Goal: Find specific page/section: Find specific page/section

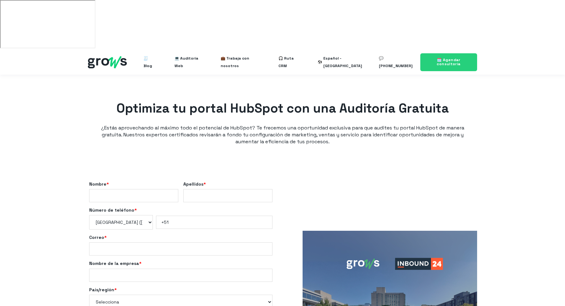
select select "PE"
click at [556, 11] on img at bounding box center [554, 9] width 13 height 13
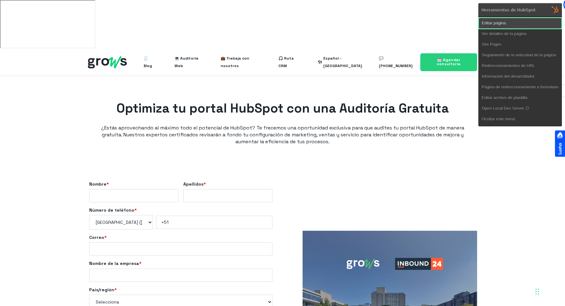
click at [493, 22] on link "Editar página" at bounding box center [519, 23] width 83 height 11
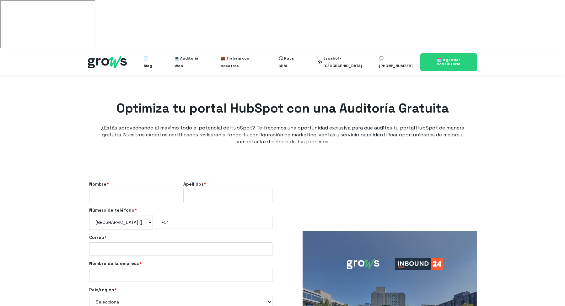
select select "PE"
